Goal: Task Accomplishment & Management: Manage account settings

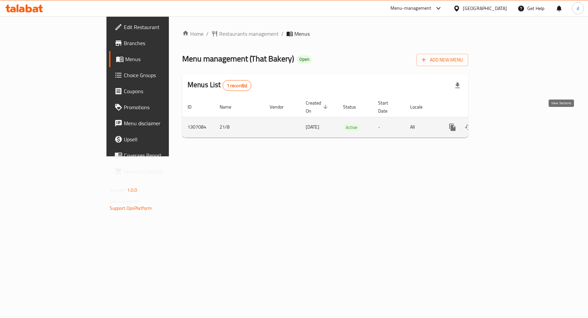
click at [505, 123] on icon "enhanced table" at bounding box center [501, 127] width 8 height 8
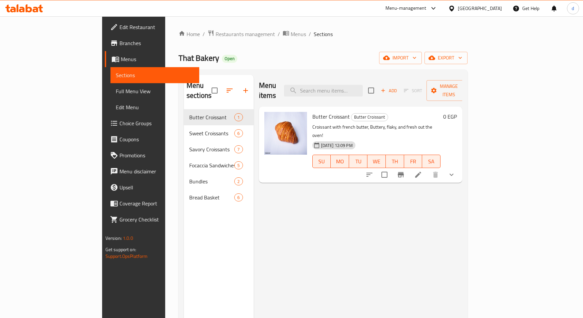
click at [120, 124] on span "Choice Groups" at bounding box center [157, 123] width 75 height 8
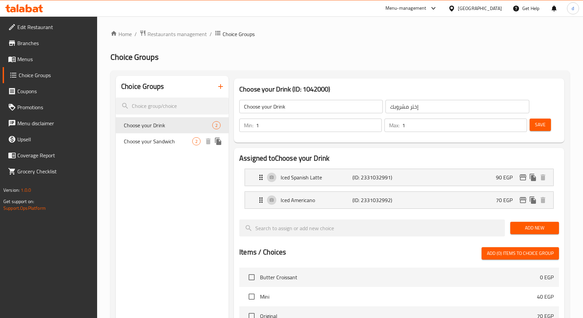
click at [163, 144] on span "Choose your Sandwich" at bounding box center [158, 141] width 68 height 8
type input "Choose your Sandwich"
type input "إختار السندويش"
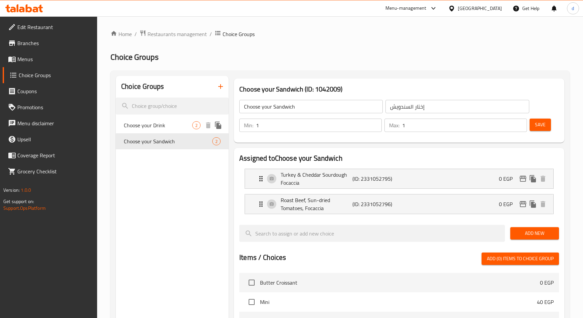
click at [139, 124] on span "Choose your Drink" at bounding box center [158, 125] width 68 height 8
type input "Choose your Drink"
type input "إختر مشروبك"
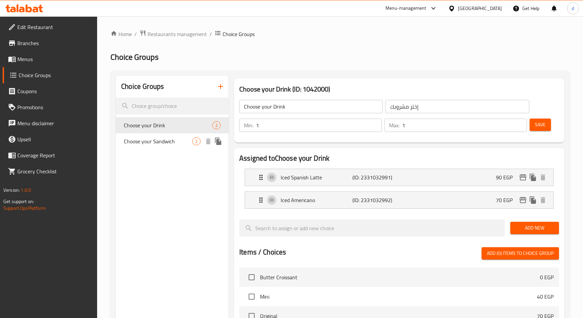
click at [186, 137] on span "Choose your Sandwich" at bounding box center [158, 141] width 68 height 8
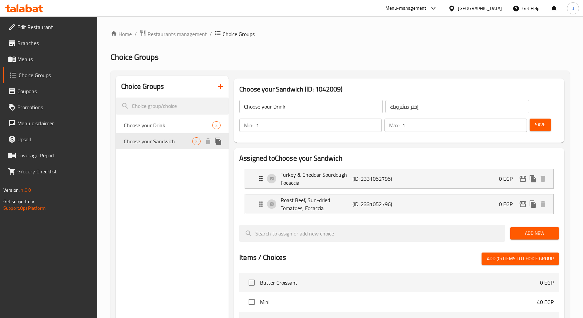
type input "Choose your Sandwich"
type input "إختار السندويش"
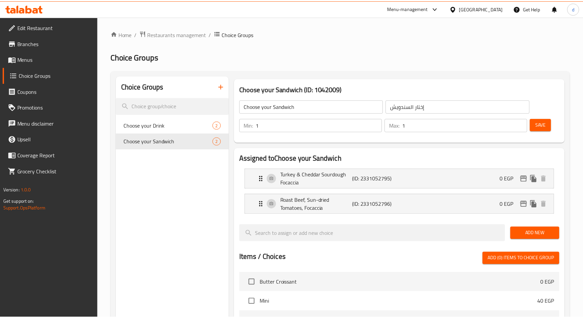
scroll to position [216, 0]
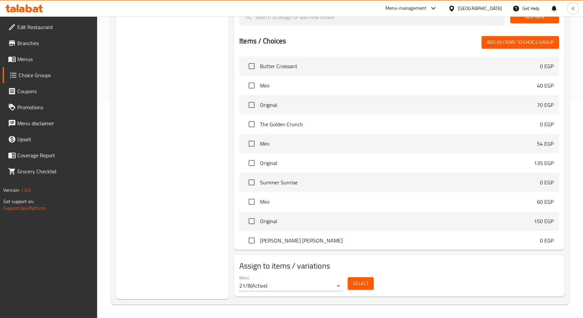
click at [204, 150] on div "Choice Groups Choose your Drink 2 Choose your Sandwich 2" at bounding box center [172, 79] width 113 height 440
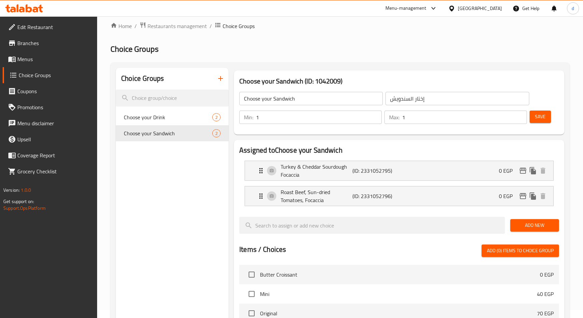
scroll to position [0, 0]
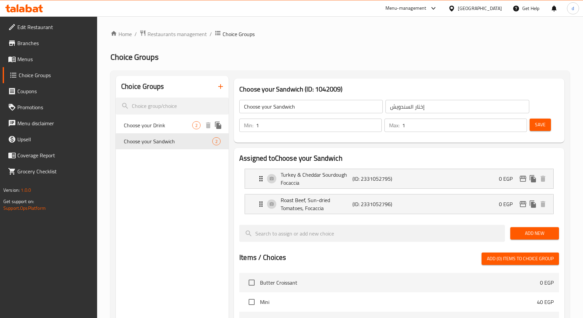
click at [165, 125] on span "Choose your Drink" at bounding box center [158, 125] width 68 height 8
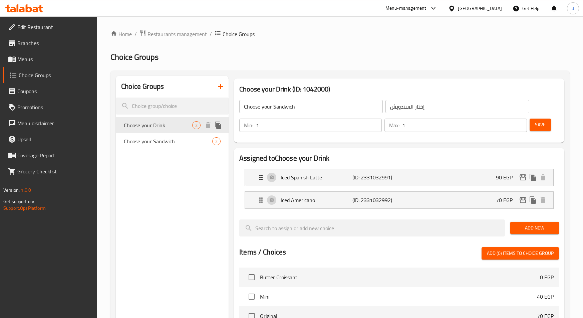
type input "Choose your Drink"
type input "إختر مشروبك"
drag, startPoint x: 101, startPoint y: 82, endPoint x: 106, endPoint y: 76, distance: 8.0
click at [47, 44] on span "Branches" at bounding box center [54, 43] width 75 height 8
